Goal: Task Accomplishment & Management: Complete application form

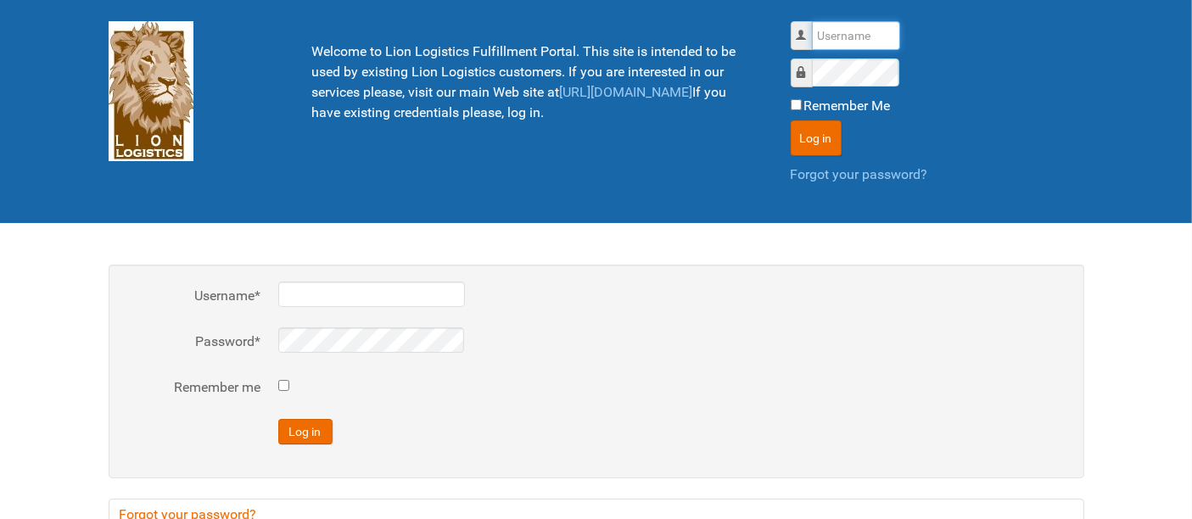
click at [850, 27] on input "Username" at bounding box center [856, 35] width 88 height 29
click at [850, 28] on input "Username" at bounding box center [856, 35] width 88 height 29
type input "al"
click at [791, 121] on button "Log in" at bounding box center [816, 139] width 51 height 36
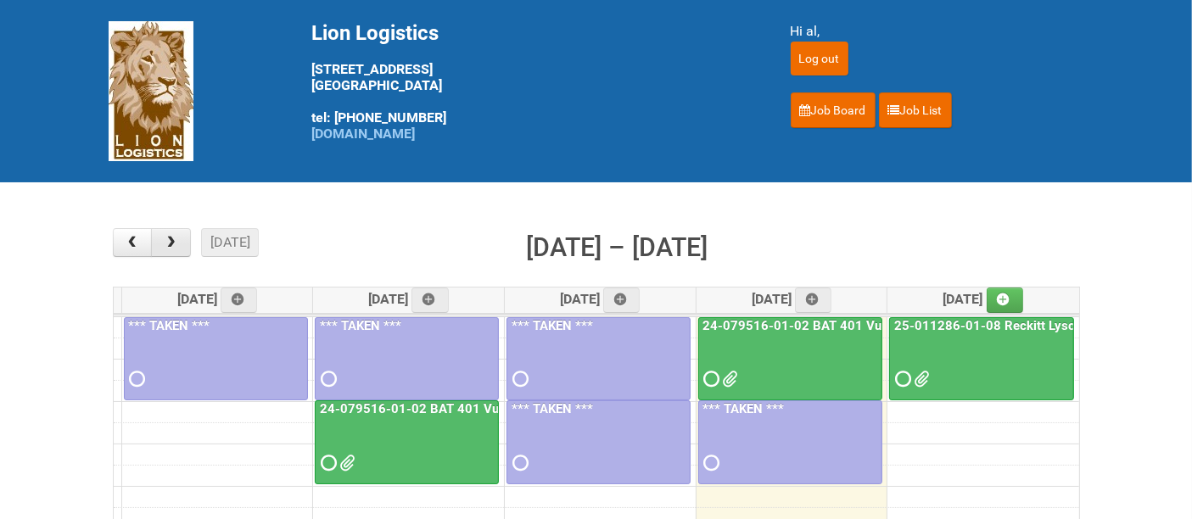
click at [171, 250] on span "button" at bounding box center [171, 243] width 16 height 14
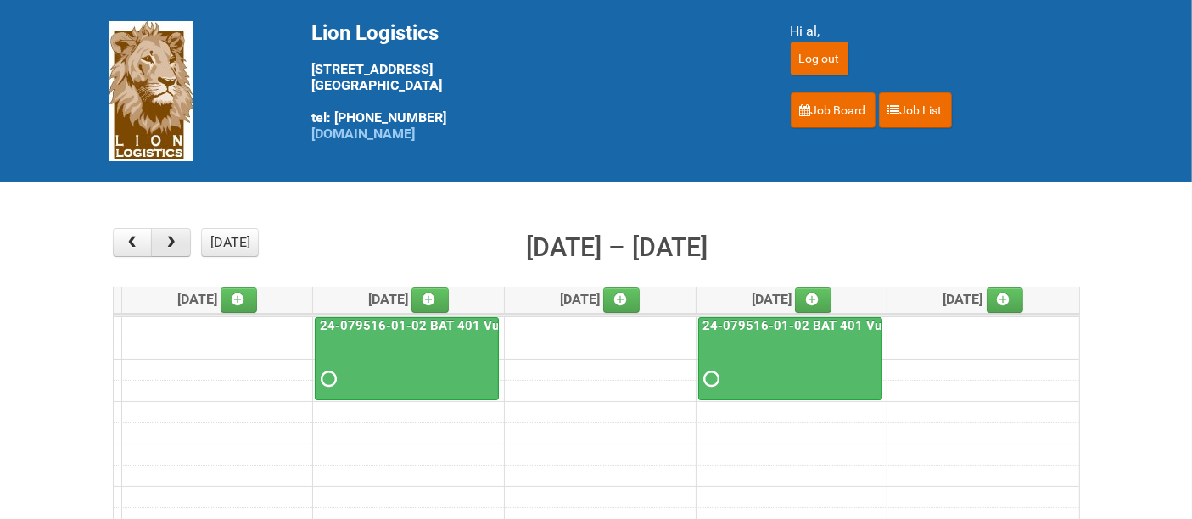
click at [171, 249] on span "button" at bounding box center [171, 243] width 16 height 14
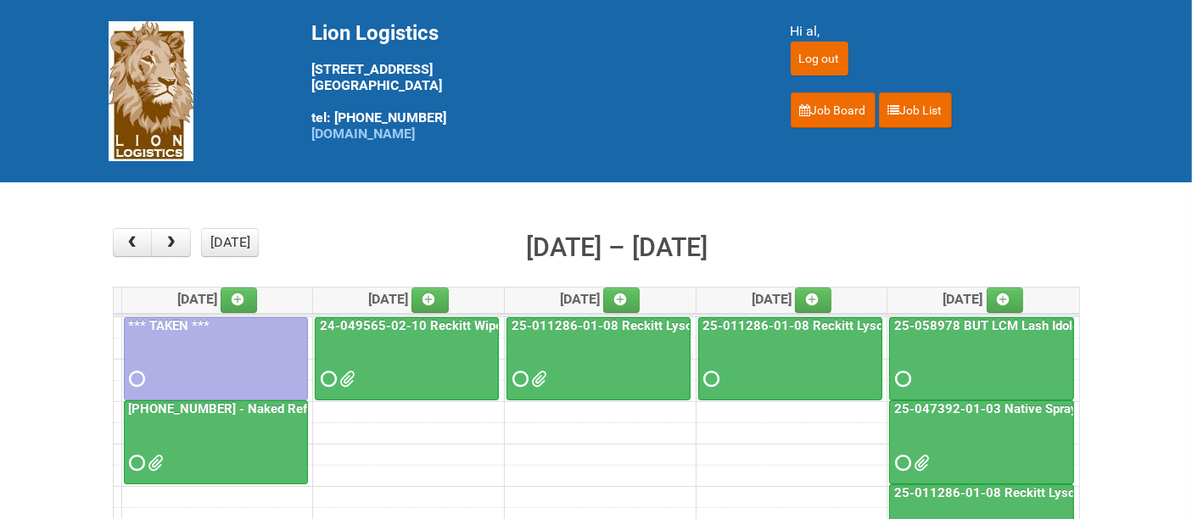
scroll to position [188, 0]
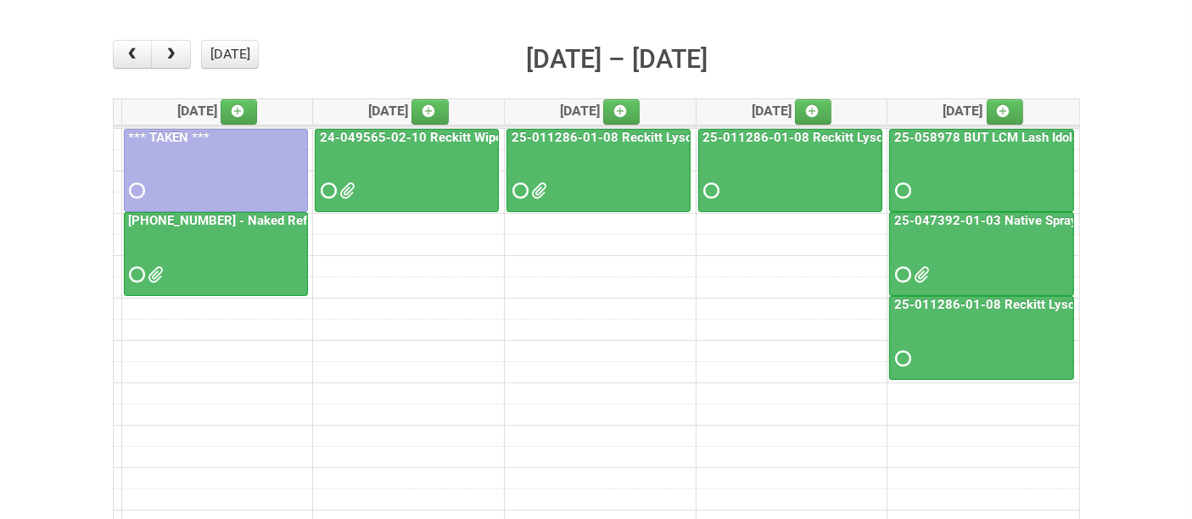
click at [969, 169] on div at bounding box center [982, 176] width 182 height 55
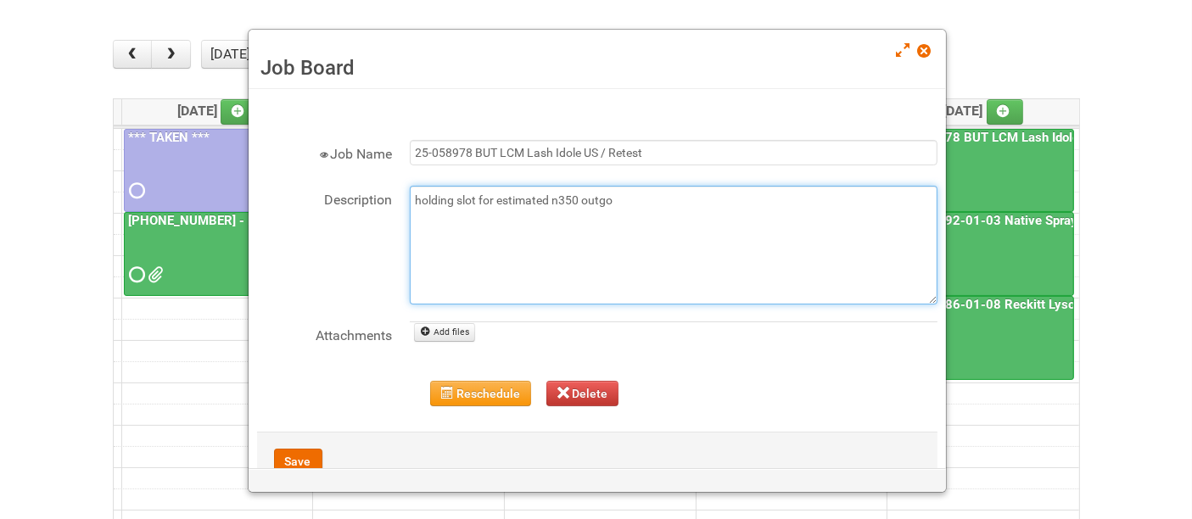
click at [613, 266] on textarea "holding slot for estimated n350 outgo" at bounding box center [674, 245] width 528 height 119
type textarea "holding slot for estimated n350 outgo 9/25 - JNF/MDN"
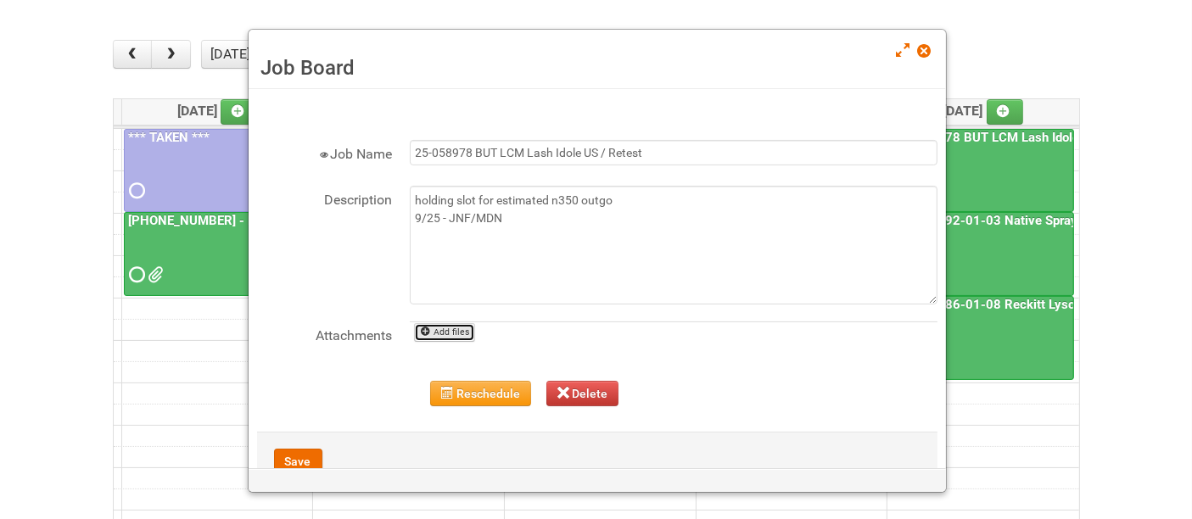
click at [438, 334] on link "Add files" at bounding box center [445, 332] width 62 height 19
type input "C:\fakepath\JNF [PHONE_NUMBER] BUT LCM Lash Idole US Retest.doc"
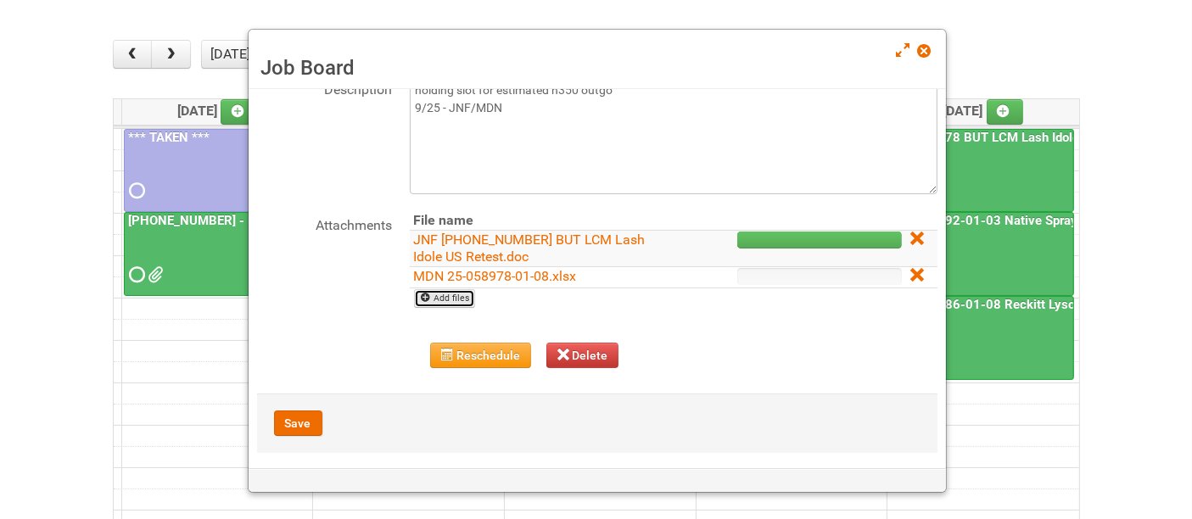
scroll to position [119, 0]
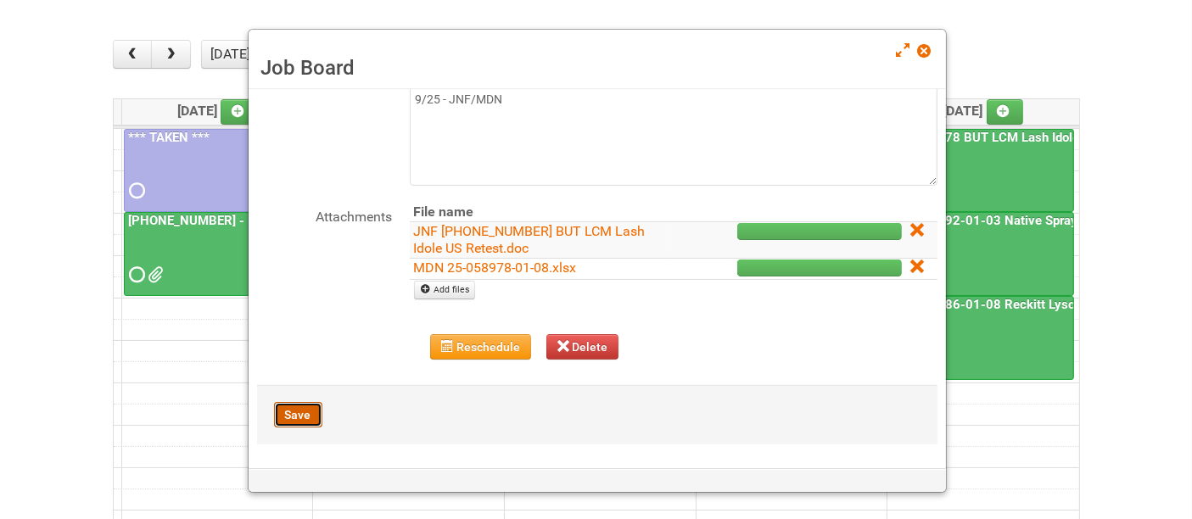
click at [303, 410] on button "Save" at bounding box center [298, 414] width 48 height 25
